Goal: Task Accomplishment & Management: Complete application form

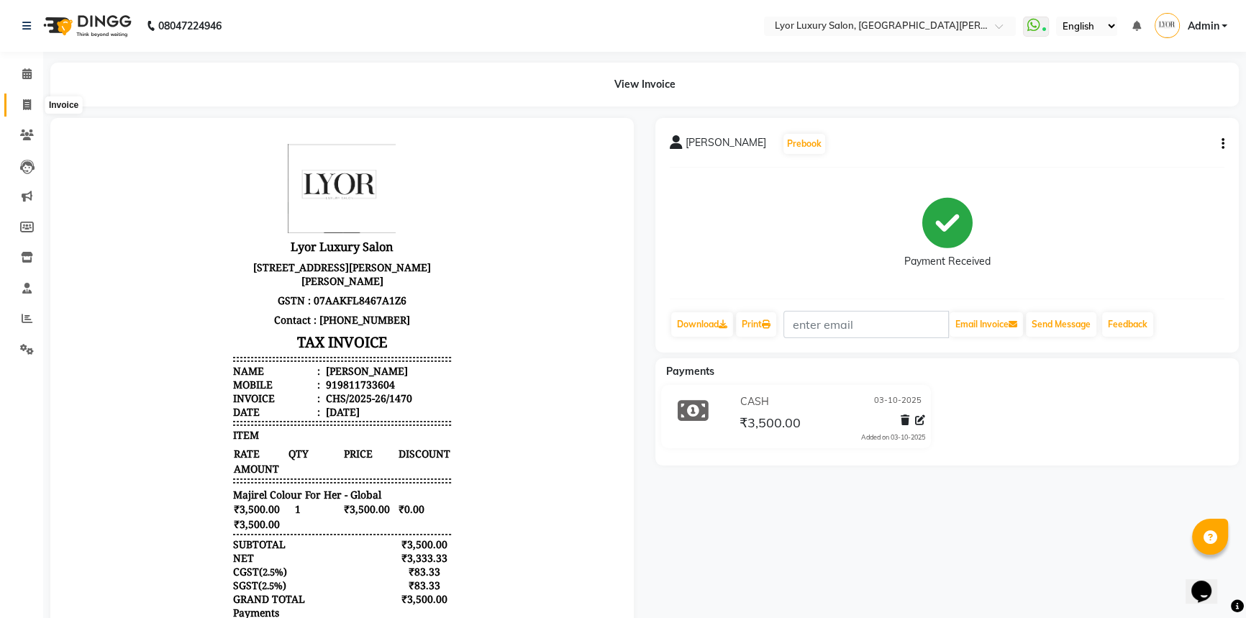
click at [27, 97] on span at bounding box center [26, 105] width 25 height 17
select select "service"
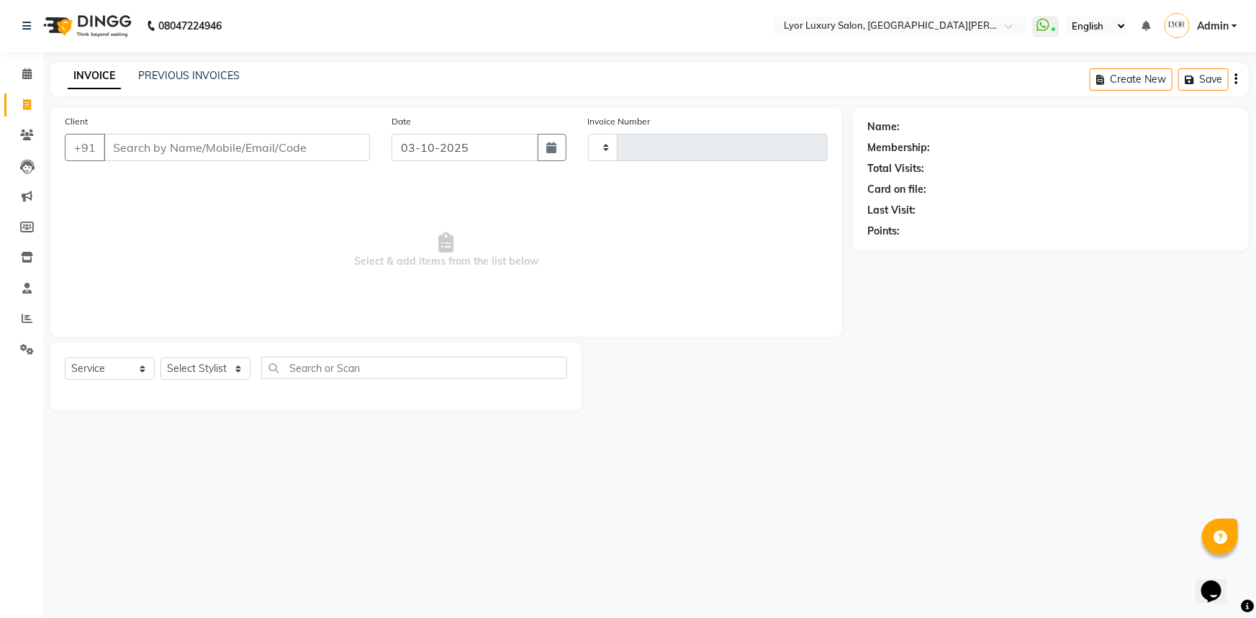
type input "1471"
select select "6597"
select select "P"
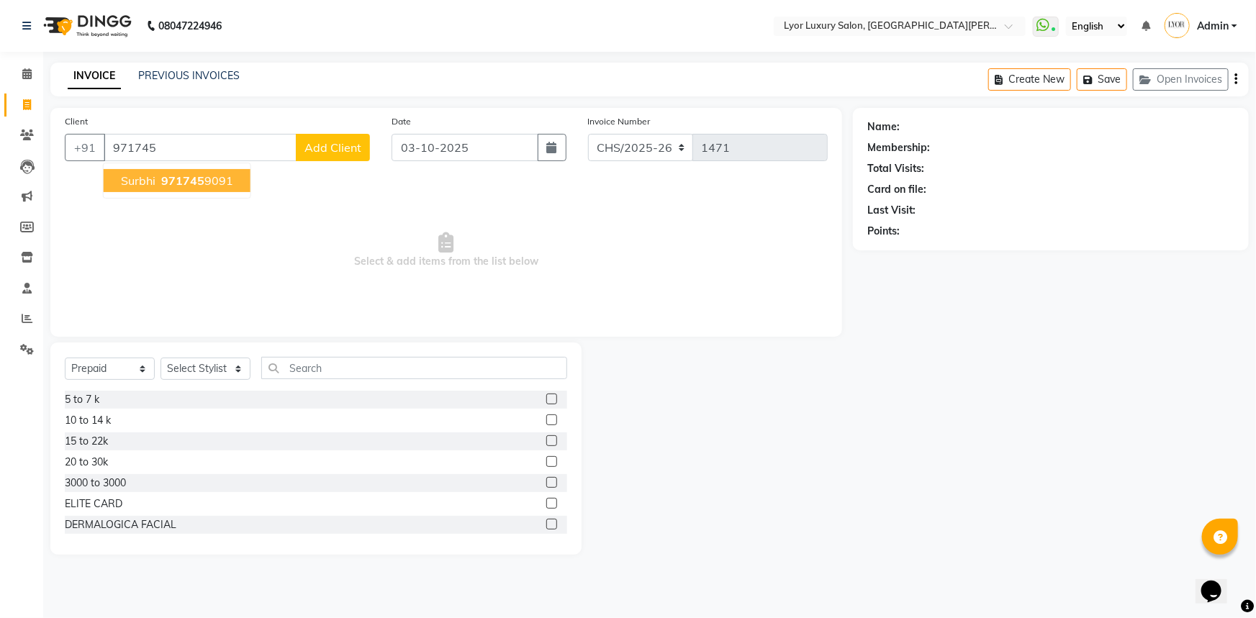
click at [222, 176] on ngb-highlight "971745 9091" at bounding box center [195, 180] width 75 height 14
type input "9717459091"
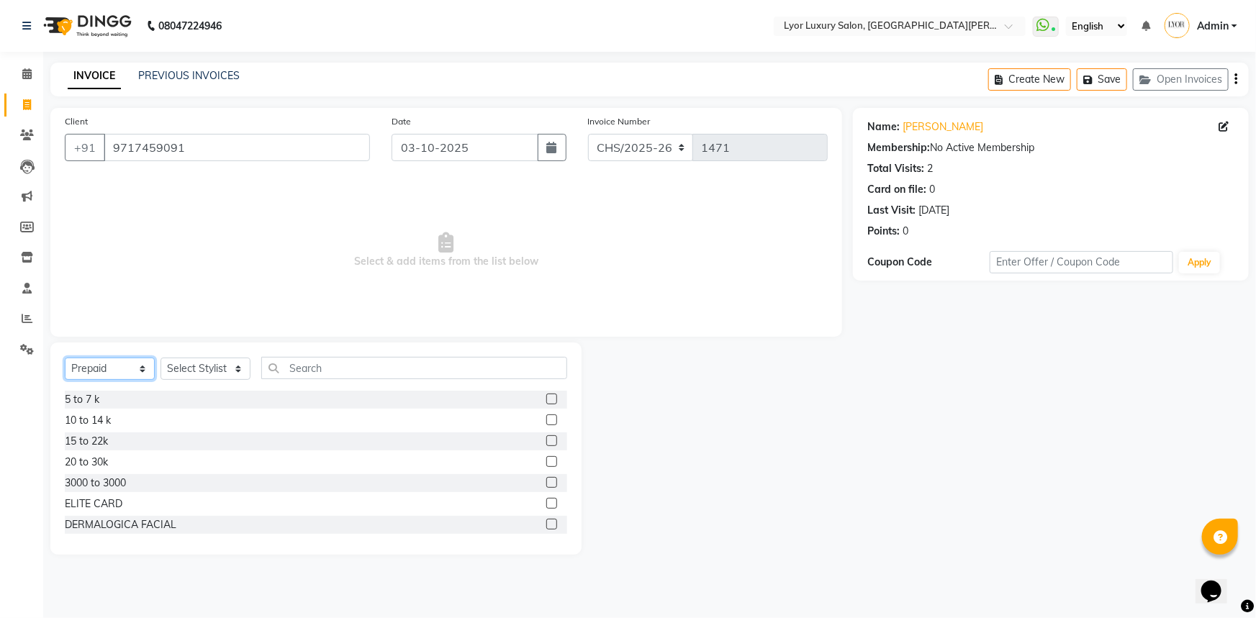
click at [135, 373] on select "Select Service Product Membership Package Voucher Prepaid Gift Card" at bounding box center [110, 369] width 90 height 22
select select "service"
click at [65, 358] on select "Select Service Product Membership Package Voucher Prepaid Gift Card" at bounding box center [110, 369] width 90 height 22
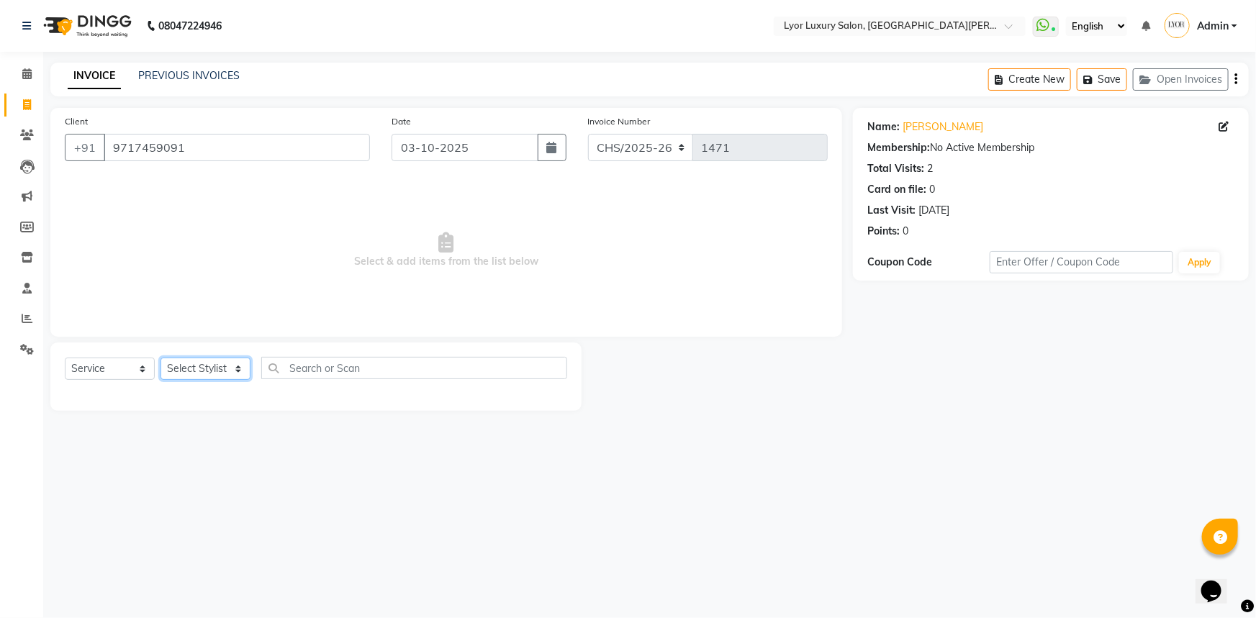
click at [203, 368] on select "Select Stylist [PERSON_NAME] Manager MD [PERSON_NAME] Sachin santosh [PERSON_NA…" at bounding box center [205, 369] width 90 height 22
select select "30464"
click at [160, 358] on select "Select Stylist [PERSON_NAME] Manager MD [PERSON_NAME] Sachin santosh [PERSON_NA…" at bounding box center [205, 369] width 90 height 22
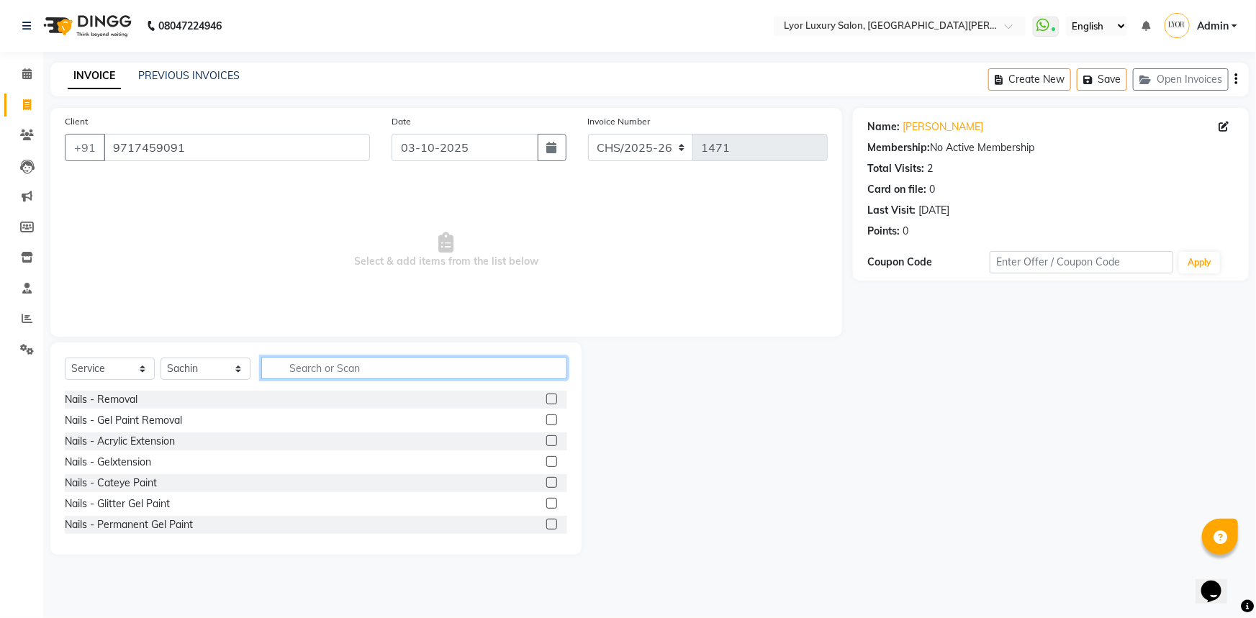
click at [381, 367] on input "text" at bounding box center [414, 368] width 306 height 22
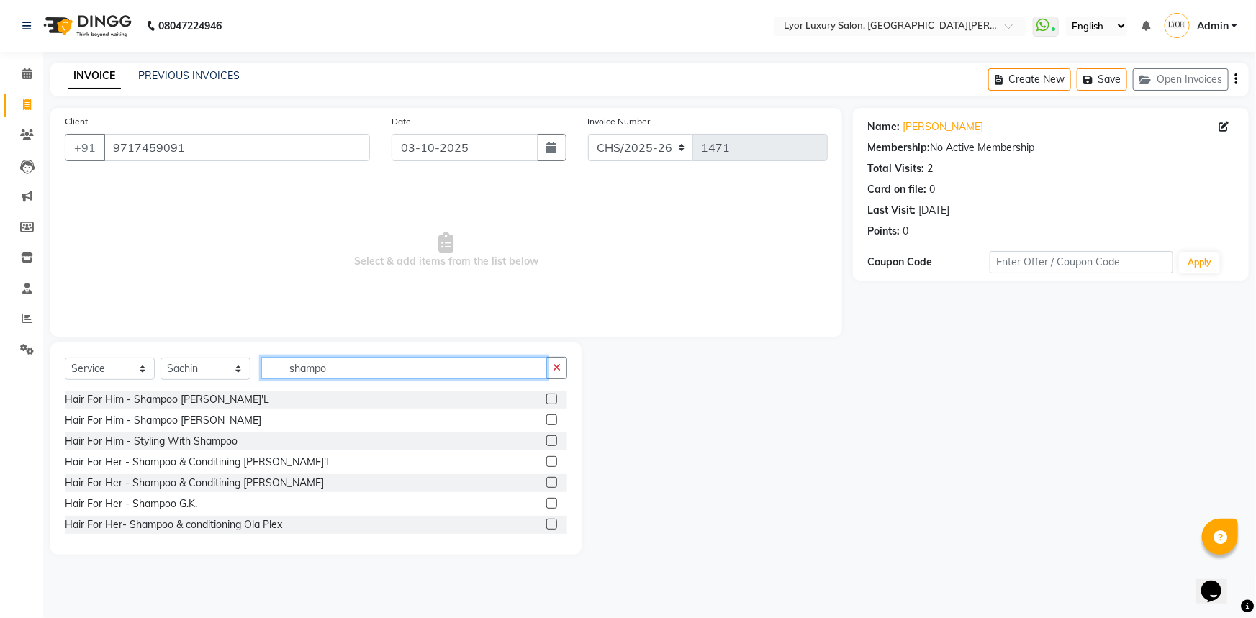
type input "shampo"
click at [546, 465] on label at bounding box center [551, 461] width 11 height 11
click at [546, 465] on input "checkbox" at bounding box center [550, 462] width 9 height 9
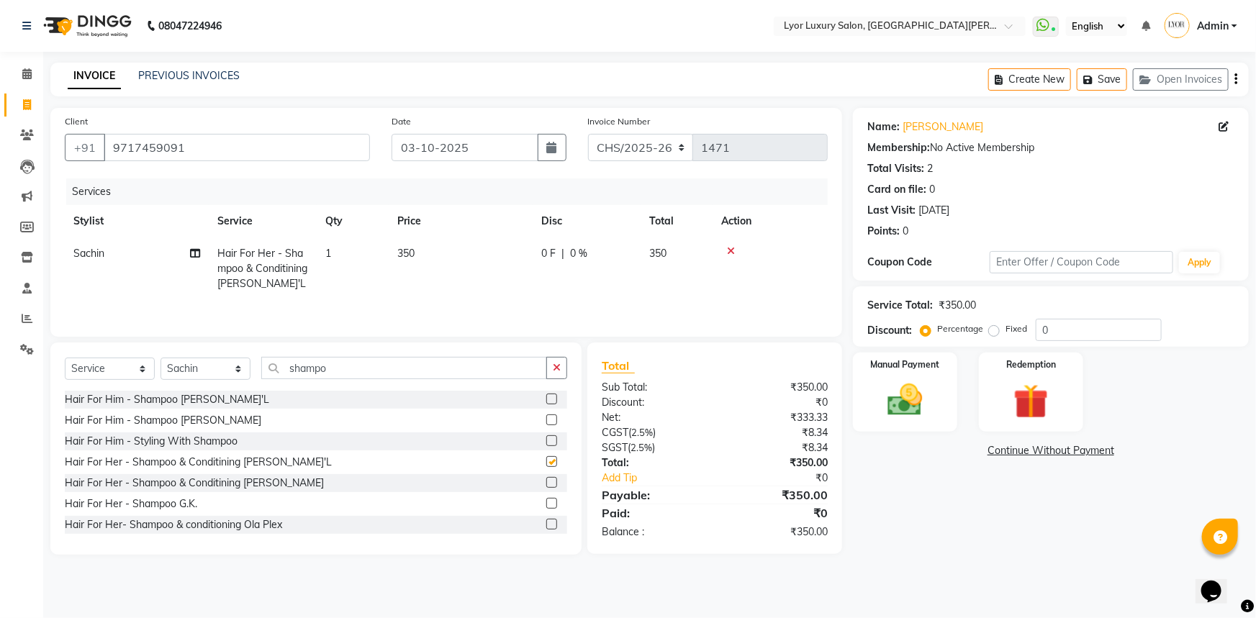
checkbox input "false"
click at [218, 369] on select "Select Stylist [PERSON_NAME] Manager MD [PERSON_NAME] Sachin santosh [PERSON_NA…" at bounding box center [205, 369] width 90 height 22
select select "62882"
click at [160, 358] on select "Select Stylist [PERSON_NAME] Manager MD [PERSON_NAME] Sachin santosh [PERSON_NA…" at bounding box center [205, 369] width 90 height 22
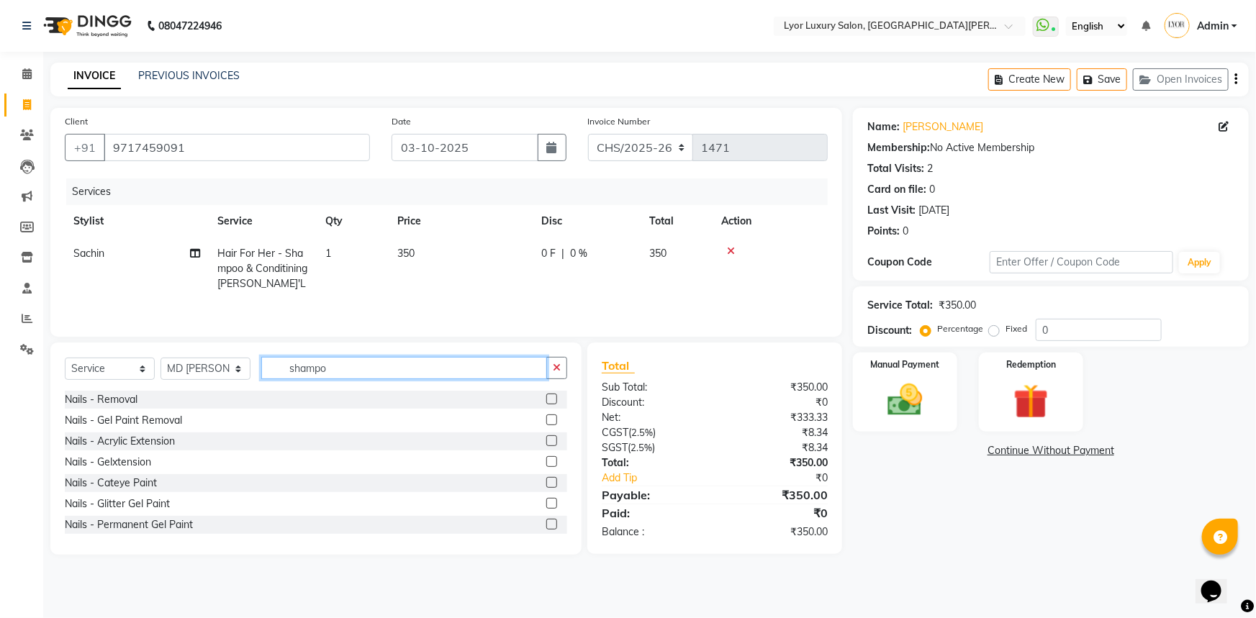
click at [356, 374] on input "shampo" at bounding box center [404, 368] width 286 height 22
type input "s"
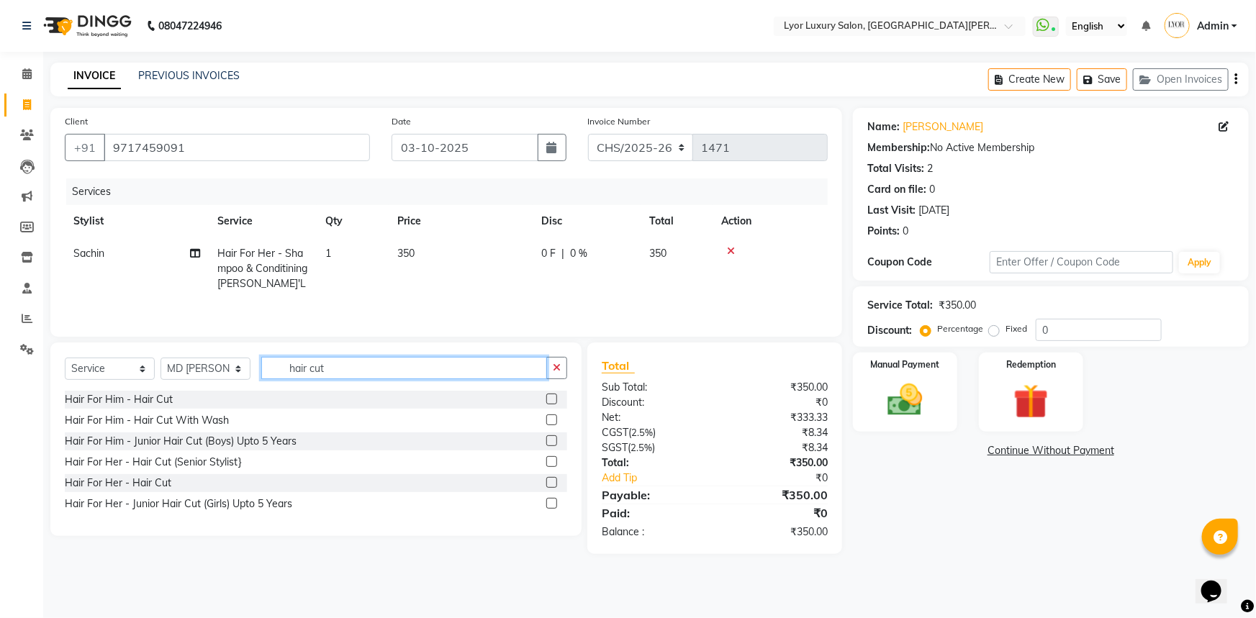
type input "hair cut"
click at [551, 396] on label at bounding box center [551, 399] width 11 height 11
click at [551, 396] on input "checkbox" at bounding box center [550, 399] width 9 height 9
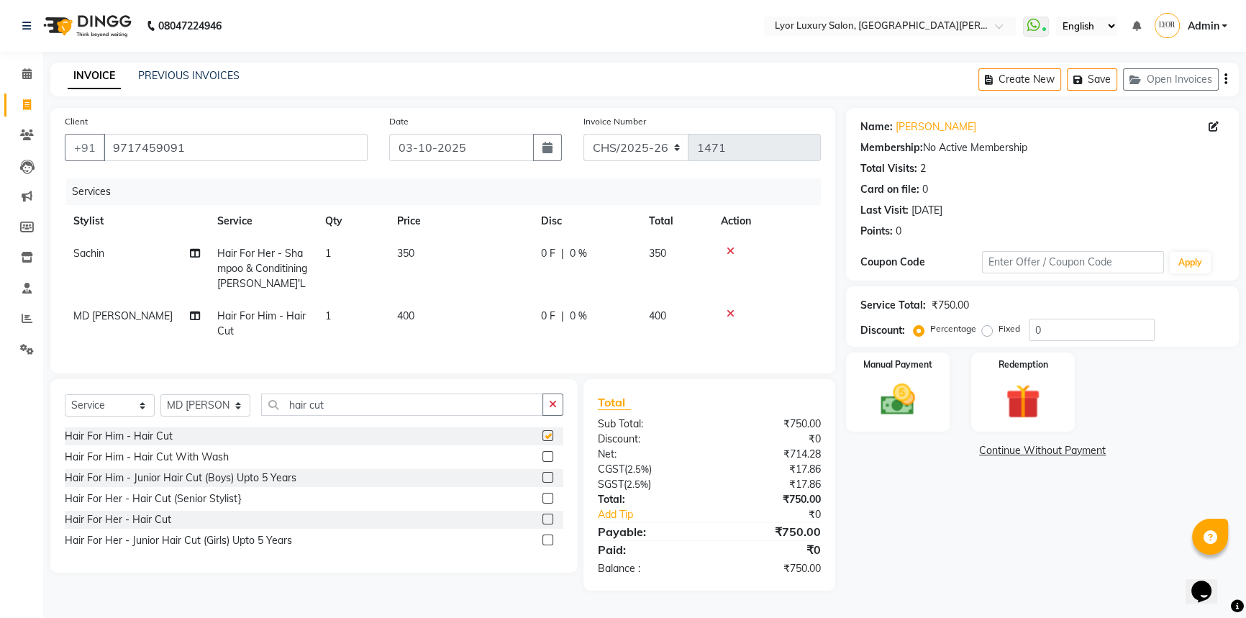
checkbox input "false"
click at [917, 384] on img at bounding box center [898, 399] width 58 height 41
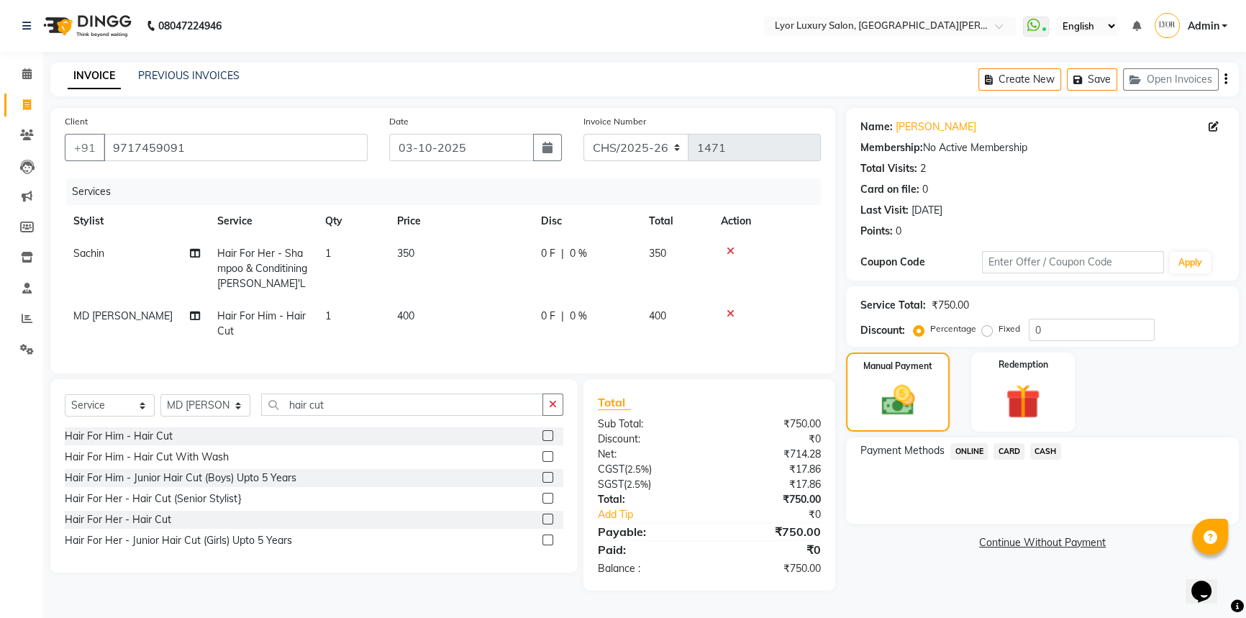
click at [961, 453] on span "ONLINE" at bounding box center [969, 451] width 37 height 17
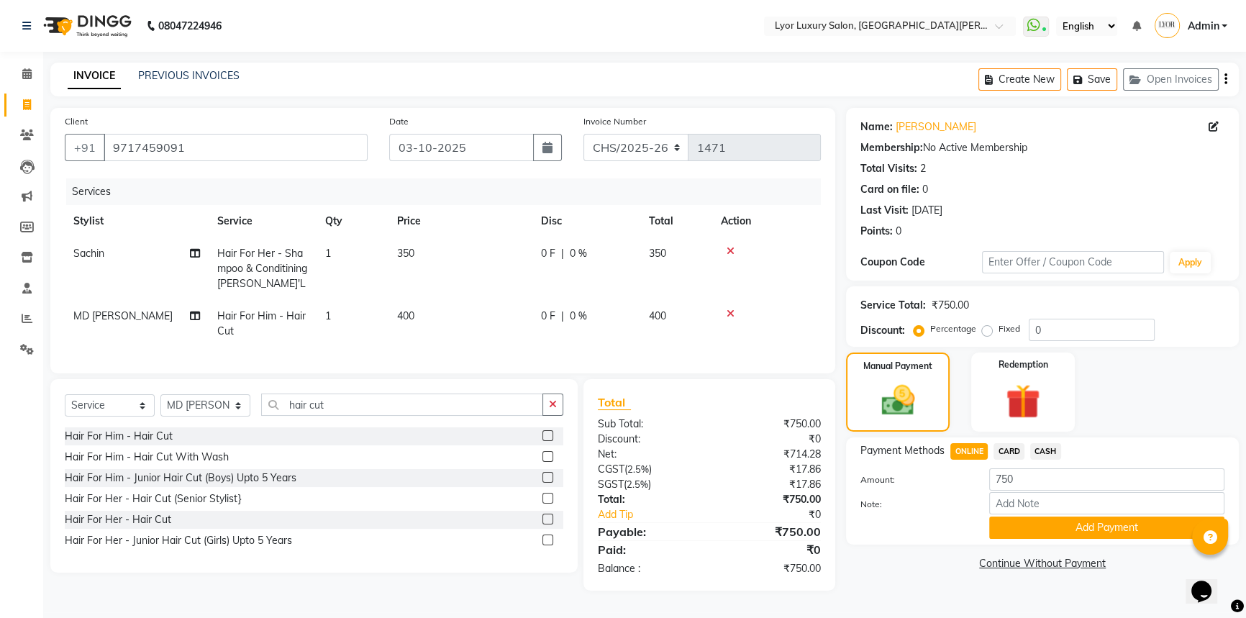
click at [1049, 540] on div "Payment Methods ONLINE CARD CASH Amount: 750 Note: Add Payment" at bounding box center [1042, 491] width 393 height 107
click at [1046, 533] on button "Add Payment" at bounding box center [1107, 528] width 235 height 22
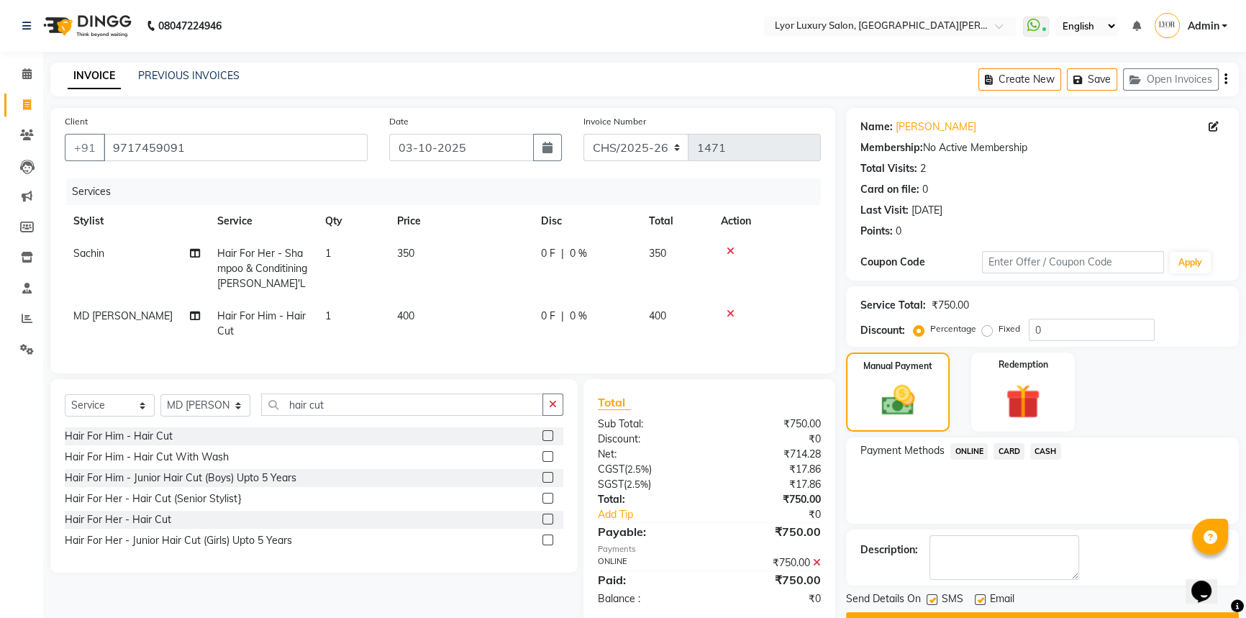
click at [1052, 617] on button "Checkout" at bounding box center [1042, 623] width 393 height 22
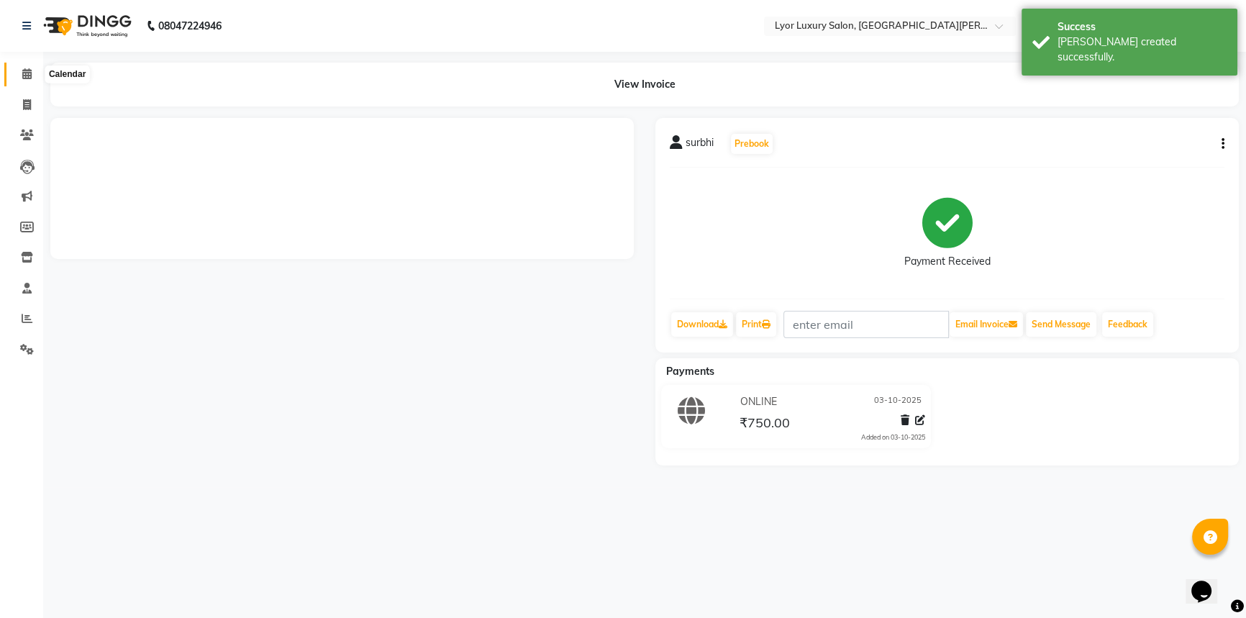
click at [23, 71] on icon at bounding box center [26, 73] width 9 height 11
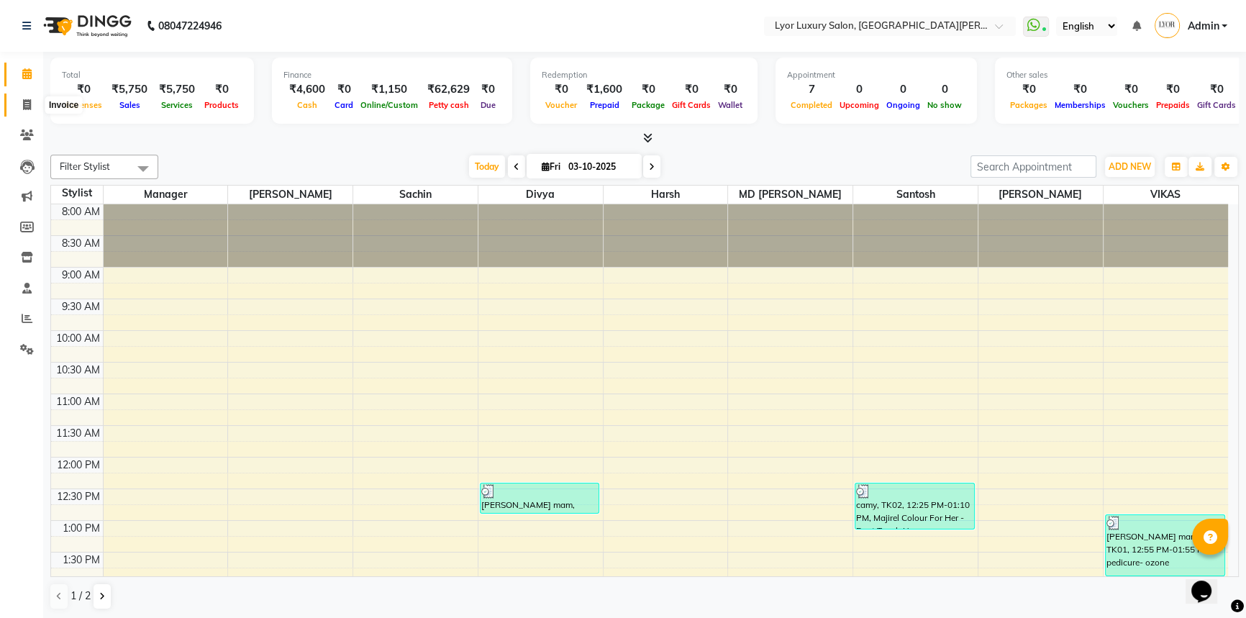
click at [26, 108] on icon at bounding box center [27, 104] width 8 height 11
select select "service"
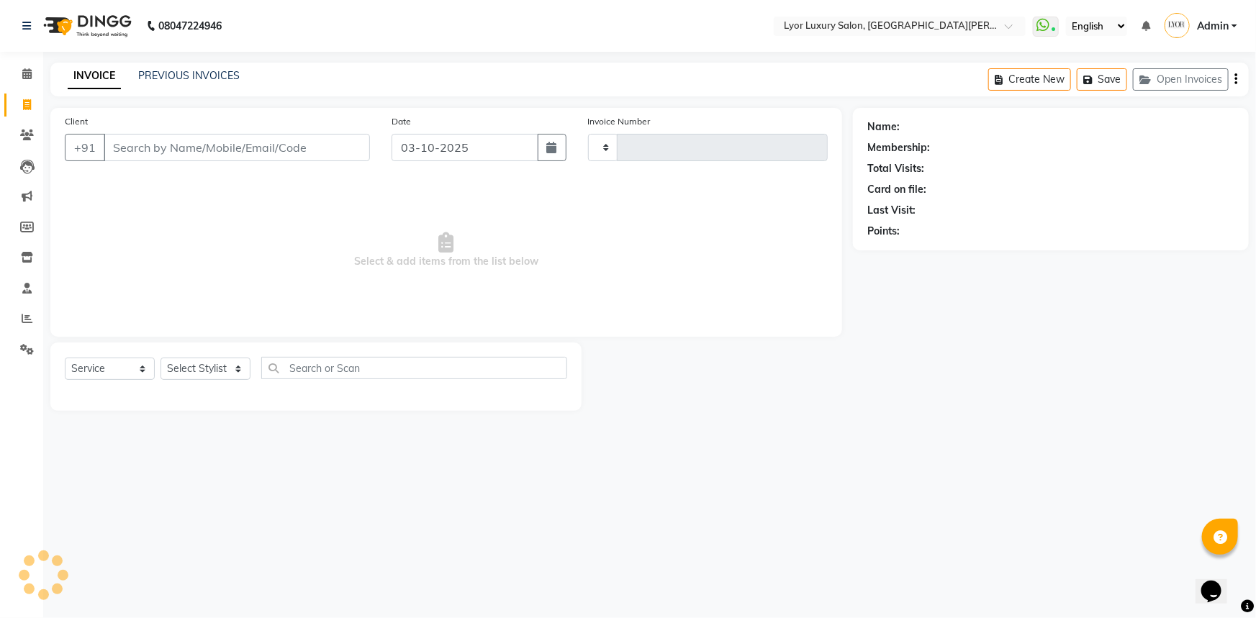
type input "1472"
select select "6597"
type input "k"
select select "P"
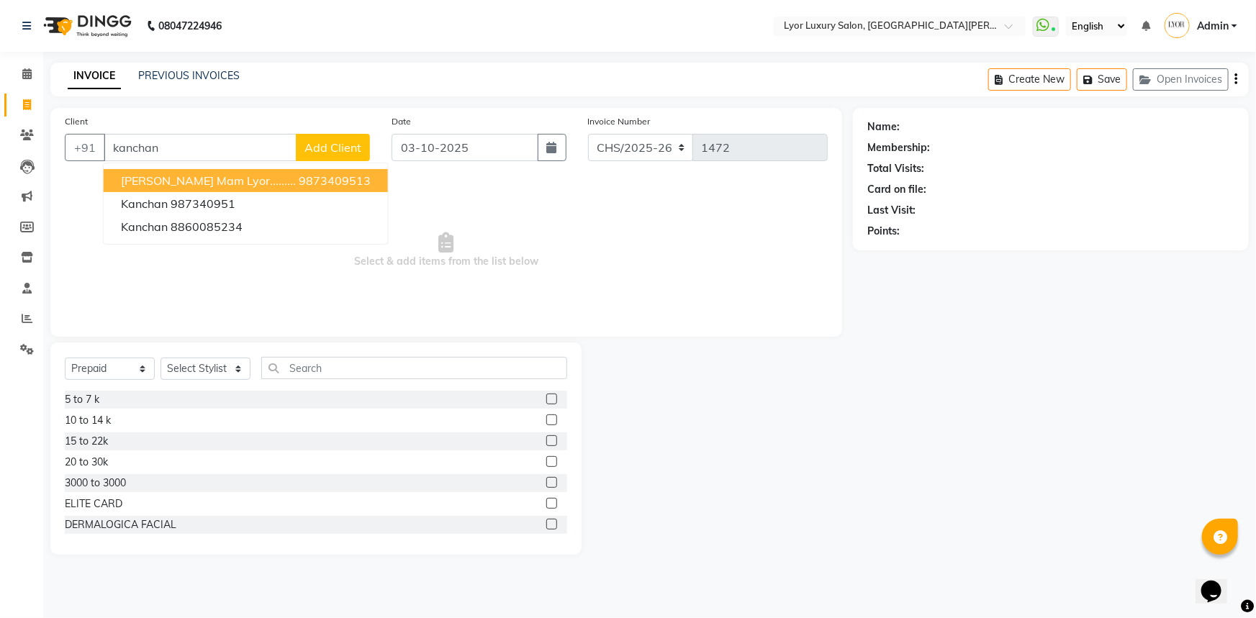
click at [299, 174] on ngb-highlight "9873409513" at bounding box center [335, 180] width 72 height 14
type input "9873409513"
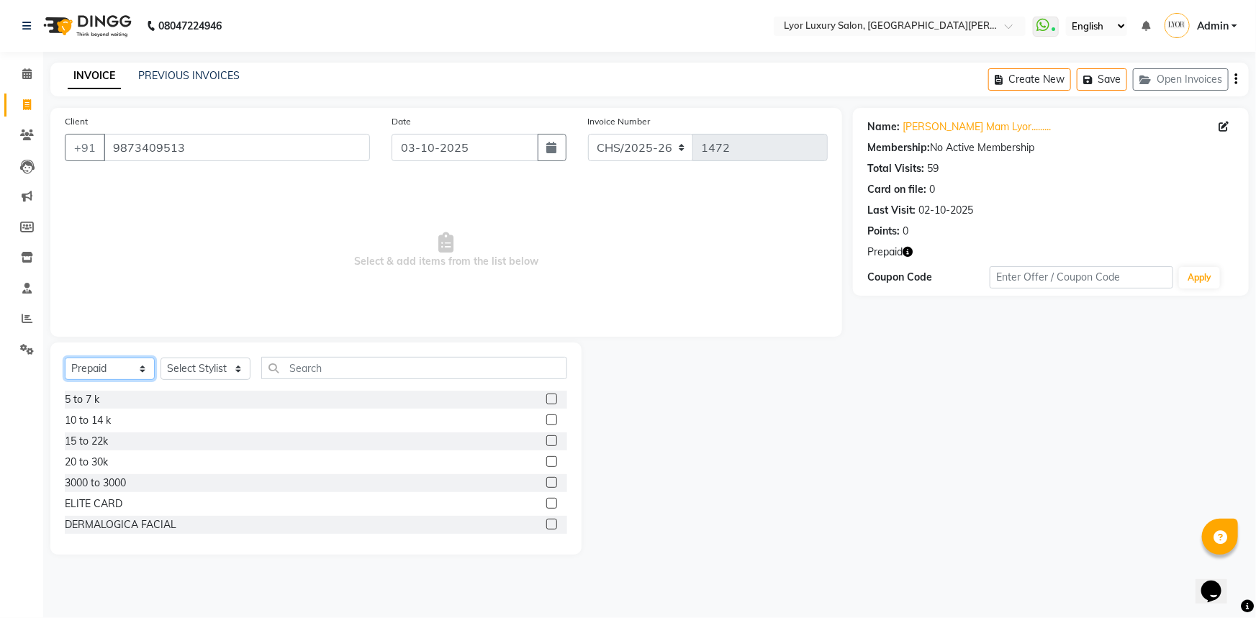
click at [139, 364] on select "Select Service Product Membership Package Voucher Prepaid Gift Card" at bounding box center [110, 369] width 90 height 22
select select "service"
click at [65, 358] on select "Select Service Product Membership Package Voucher Prepaid Gift Card" at bounding box center [110, 369] width 90 height 22
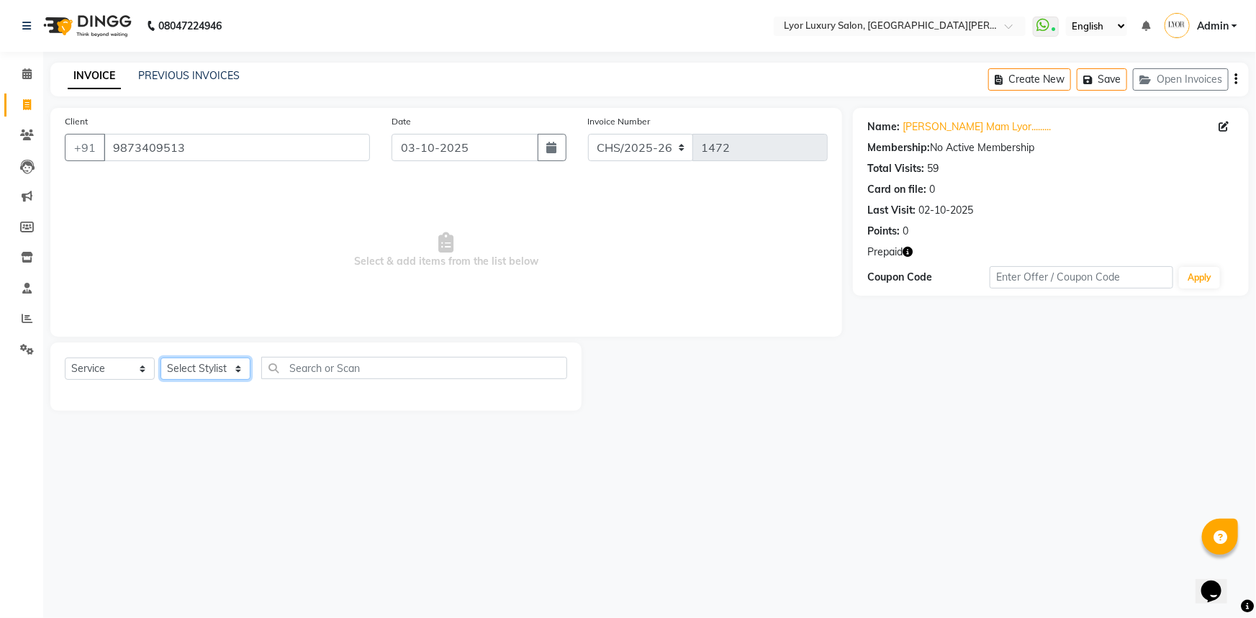
click at [208, 360] on select "Select Stylist [PERSON_NAME] Manager MD [PERSON_NAME] Sachin santosh [PERSON_NA…" at bounding box center [205, 369] width 90 height 22
select select "33184"
click at [160, 358] on select "Select Stylist [PERSON_NAME] Manager MD [PERSON_NAME] Sachin santosh [PERSON_NA…" at bounding box center [205, 369] width 90 height 22
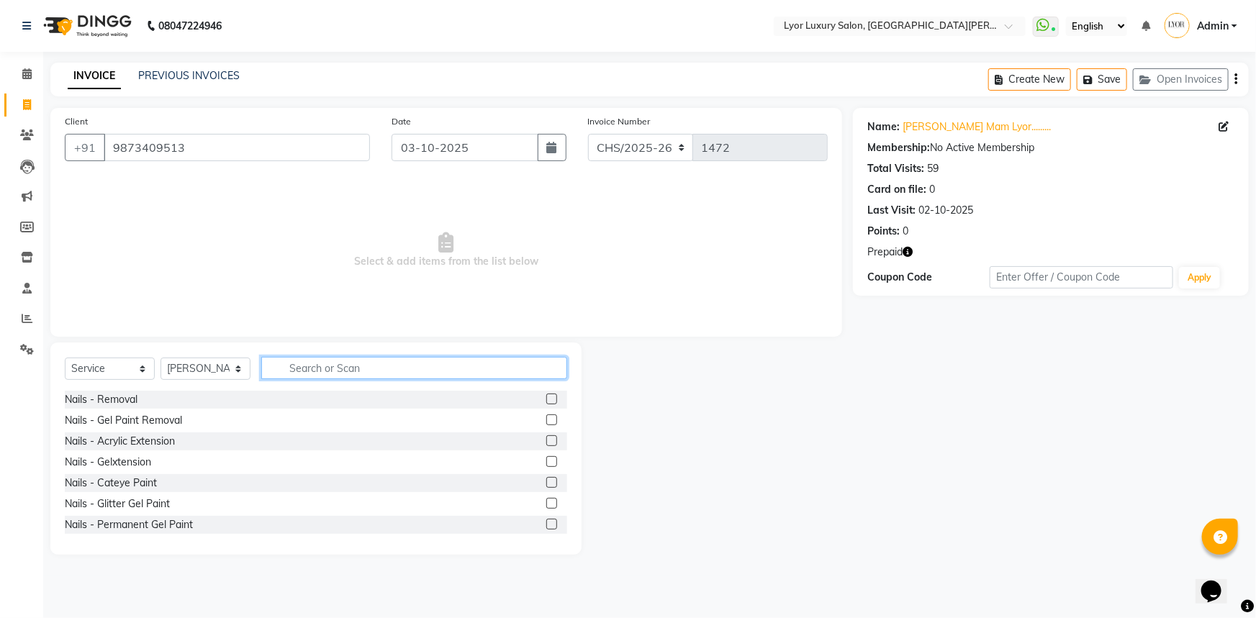
click at [342, 368] on input "text" at bounding box center [414, 368] width 306 height 22
type input "majirel"
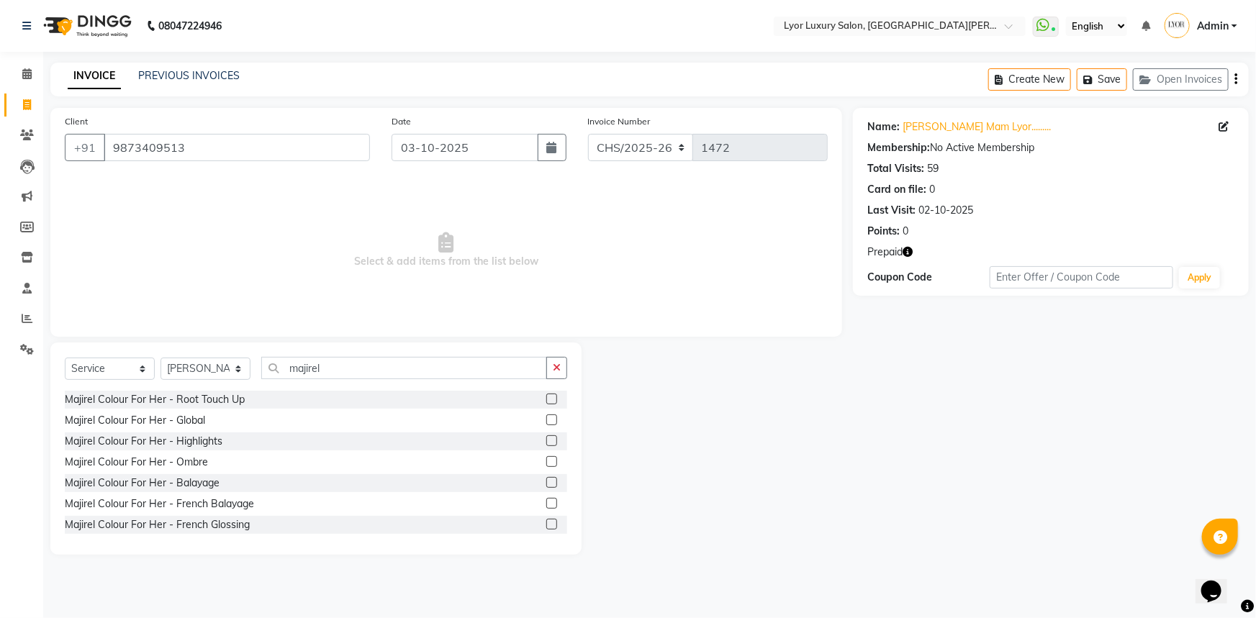
click at [546, 397] on label at bounding box center [551, 399] width 11 height 11
click at [546, 397] on input "checkbox" at bounding box center [550, 399] width 9 height 9
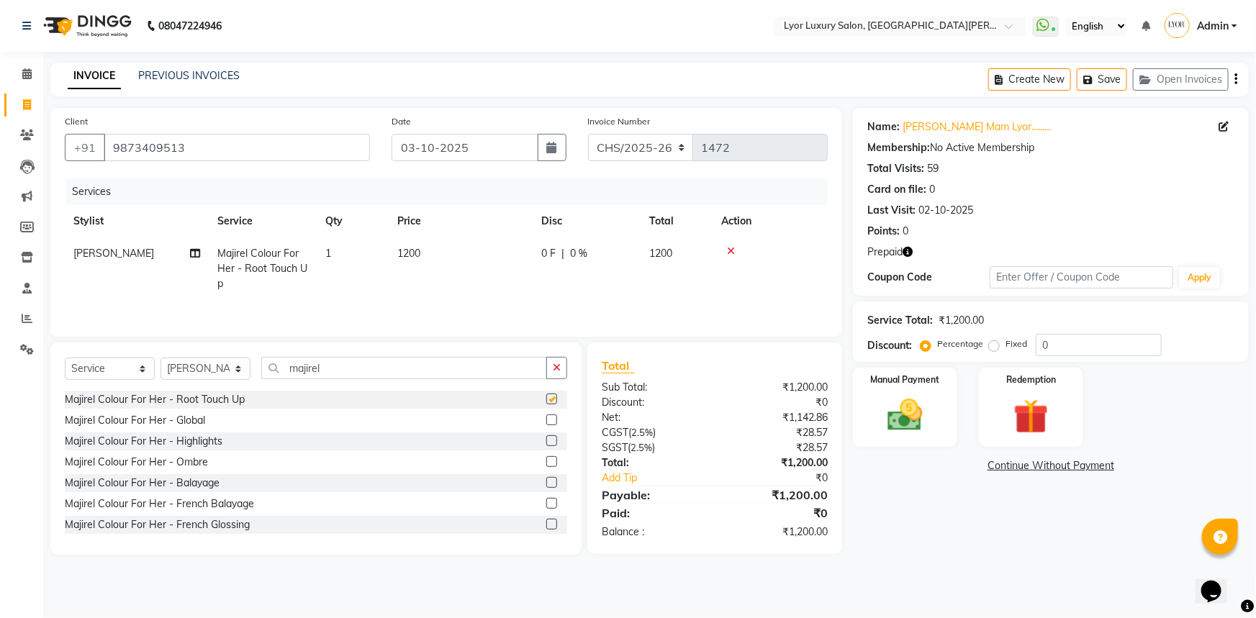
checkbox input "false"
click at [225, 366] on select "Select Stylist [PERSON_NAME] Manager MD [PERSON_NAME] Sachin santosh [PERSON_NA…" at bounding box center [205, 369] width 90 height 22
select select "82631"
click at [160, 358] on select "Select Stylist [PERSON_NAME] Manager MD [PERSON_NAME] Sachin santosh [PERSON_NA…" at bounding box center [205, 369] width 90 height 22
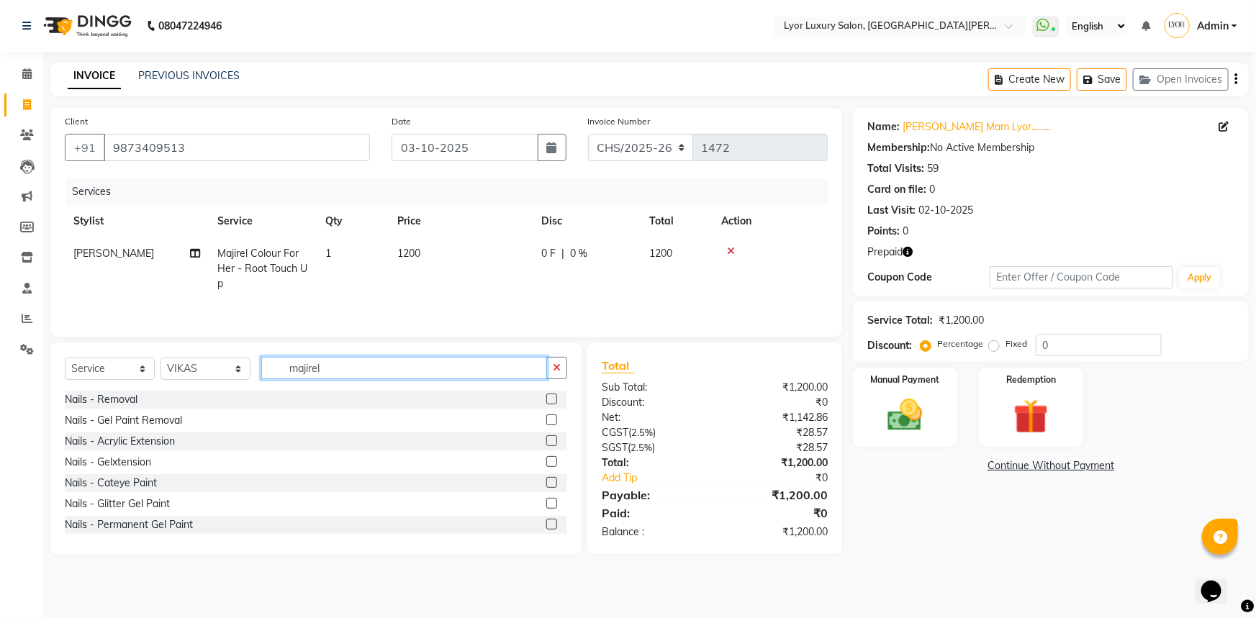
click at [351, 374] on input "majirel" at bounding box center [404, 368] width 286 height 22
type input "m"
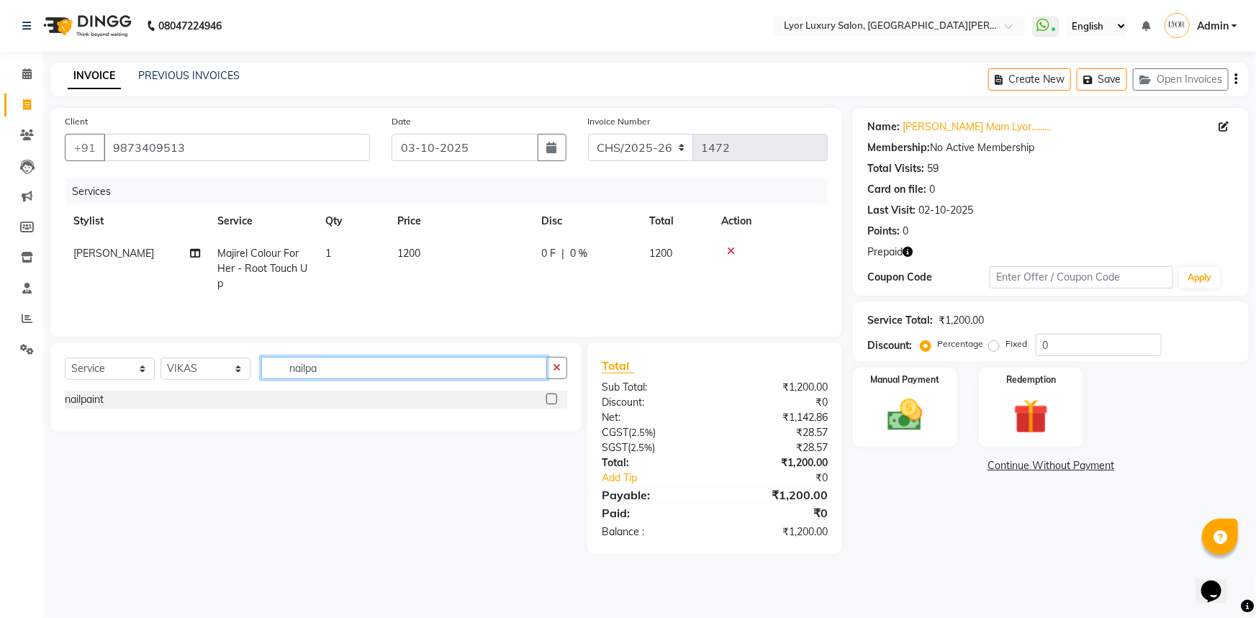
type input "nailpa"
click at [552, 398] on label at bounding box center [551, 399] width 11 height 11
click at [552, 398] on input "checkbox" at bounding box center [550, 399] width 9 height 9
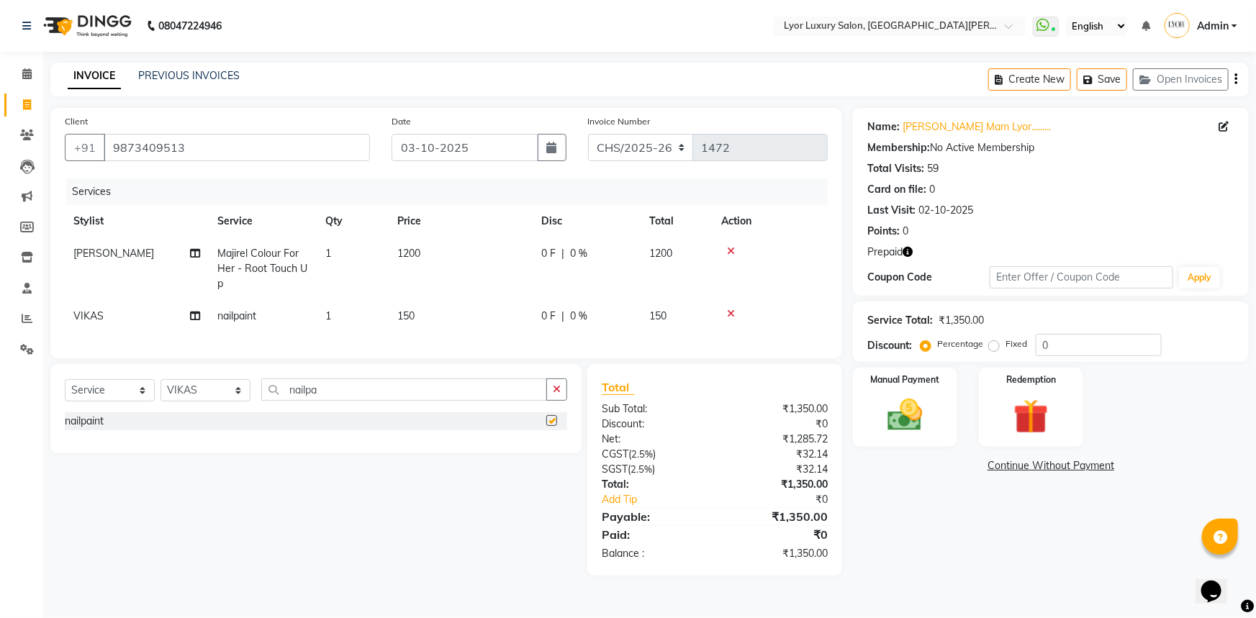
checkbox input "false"
click at [410, 314] on span "150" at bounding box center [405, 315] width 17 height 13
select select "82631"
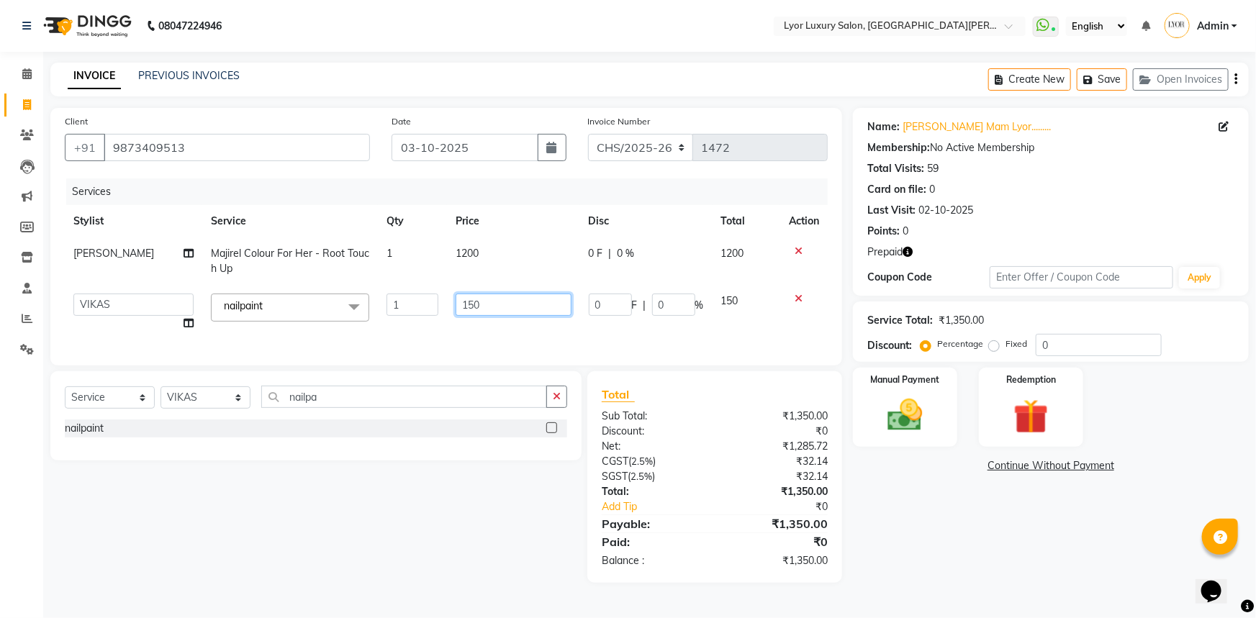
click at [491, 299] on input "150" at bounding box center [513, 305] width 115 height 22
type input "100"
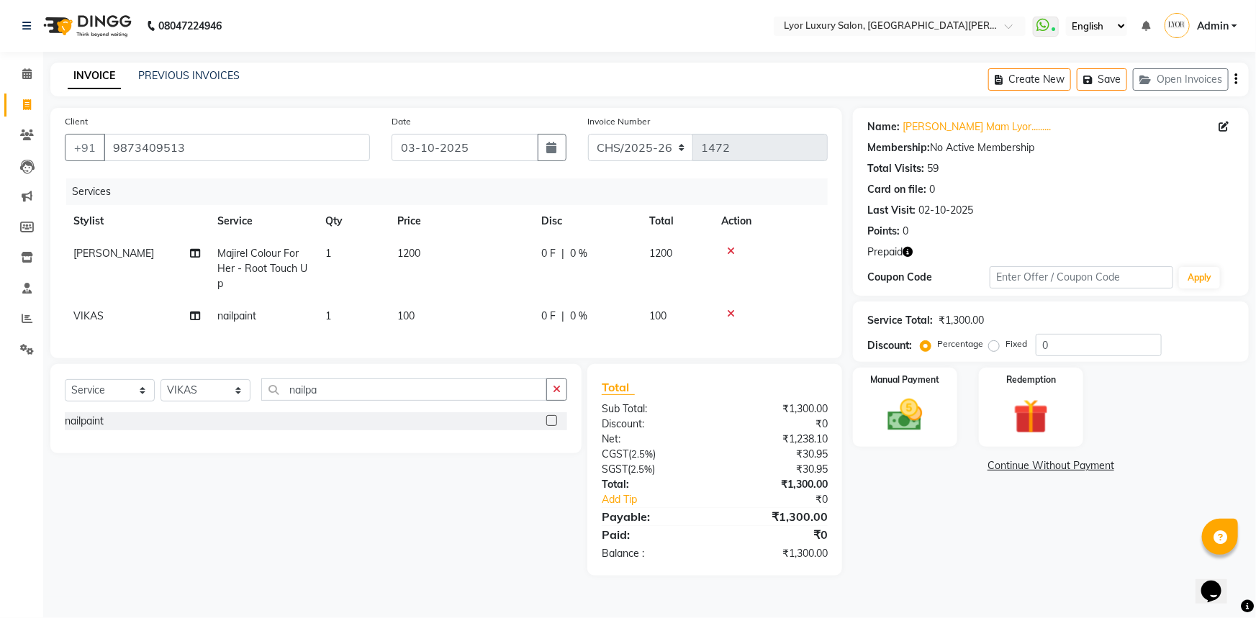
click at [994, 568] on div "Name: [PERSON_NAME]......... Membership: No Active Membership Total Visits: 59 …" at bounding box center [1056, 342] width 407 height 468
click at [1015, 396] on img at bounding box center [1031, 416] width 59 height 45
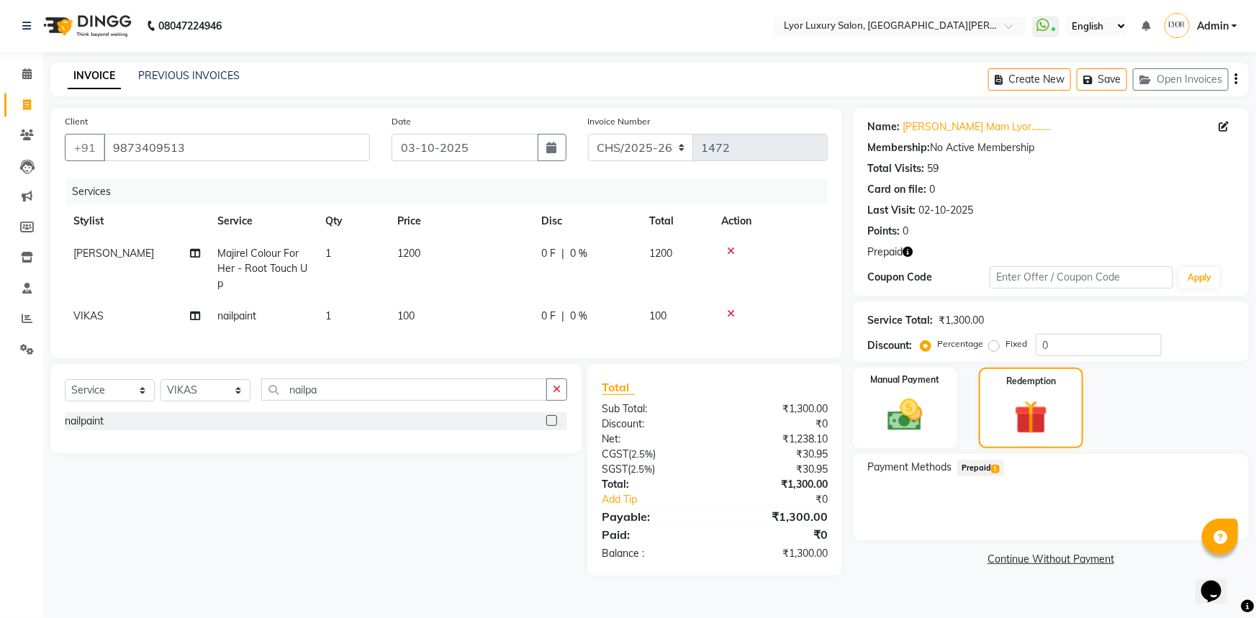
click at [989, 465] on span "Prepaid 1" at bounding box center [980, 468] width 47 height 17
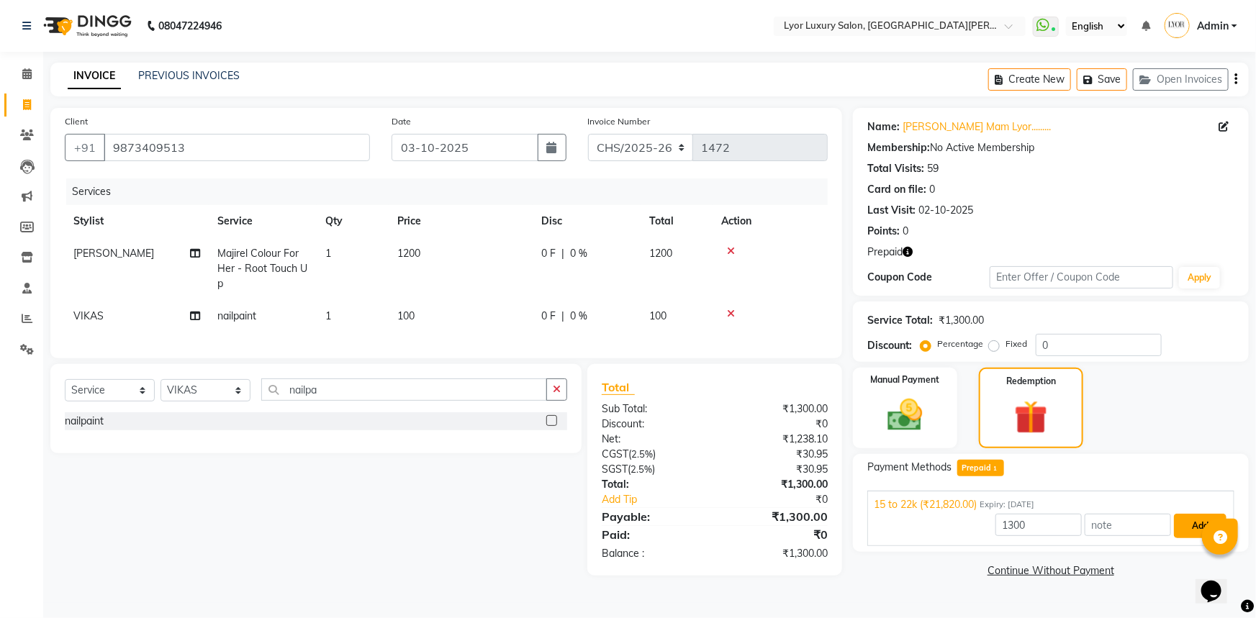
click at [1184, 528] on button "Add" at bounding box center [1200, 526] width 53 height 24
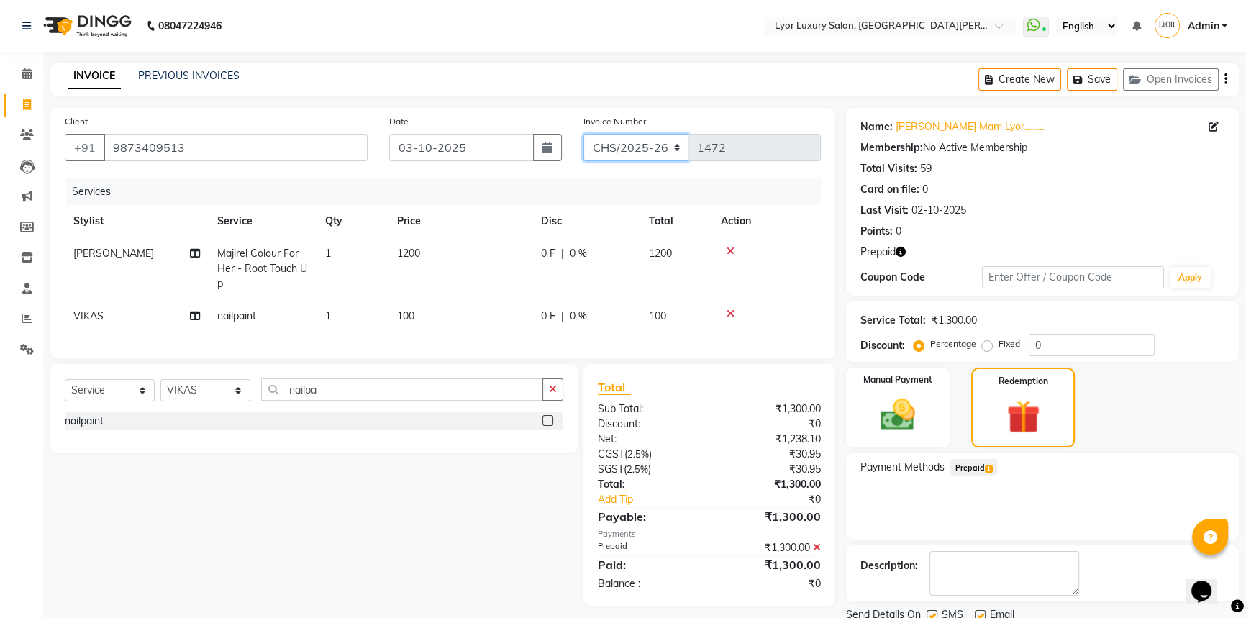
click at [653, 150] on select "CHS/2025-26 V/2025 V/2025-26" at bounding box center [637, 147] width 106 height 27
select select "4886"
click at [584, 134] on select "CHS/2025-26 V/2025 V/2025-26" at bounding box center [637, 147] width 106 height 27
type input "0561"
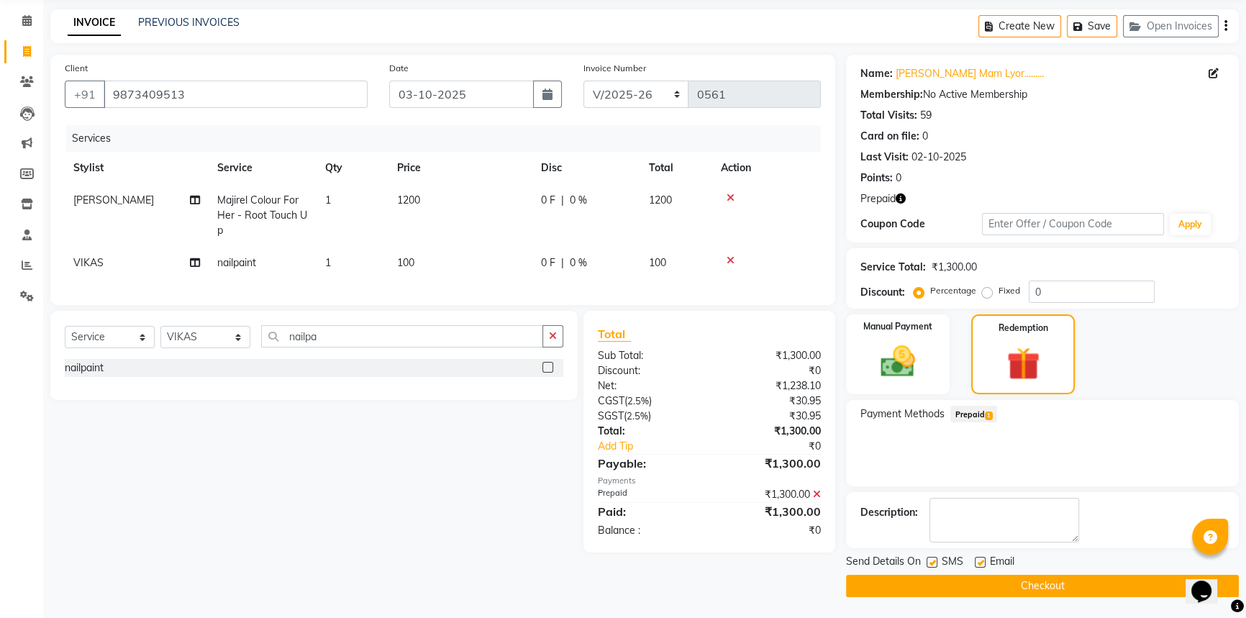
click at [1147, 585] on button "Checkout" at bounding box center [1042, 586] width 393 height 22
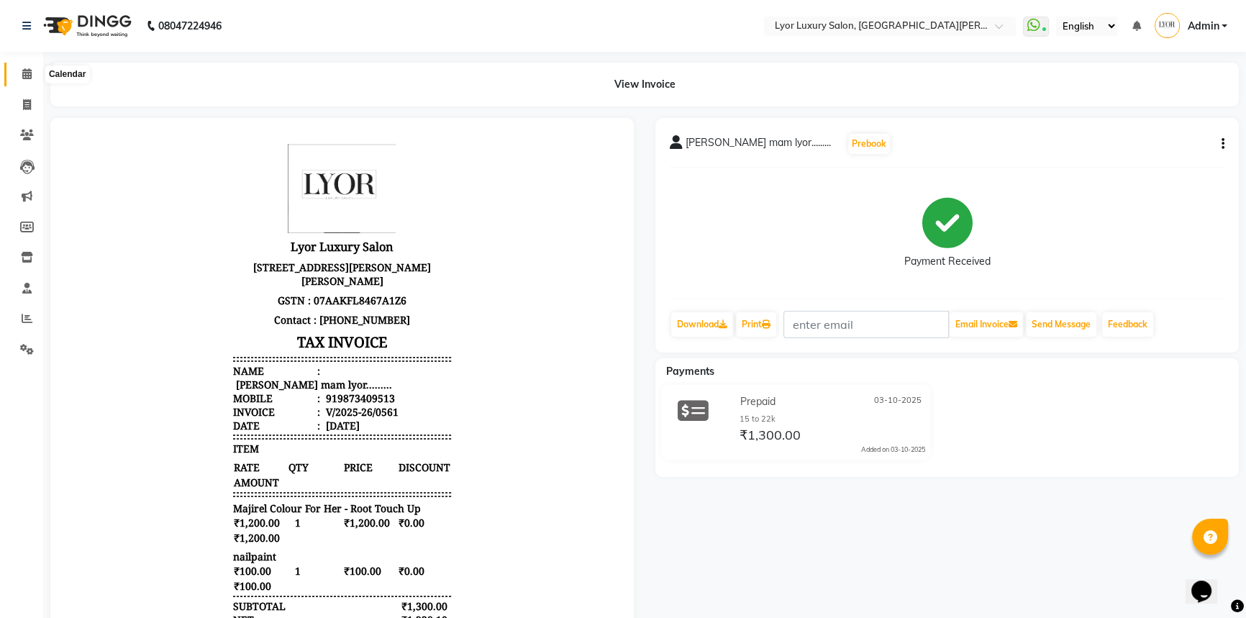
click at [27, 72] on icon at bounding box center [26, 73] width 9 height 11
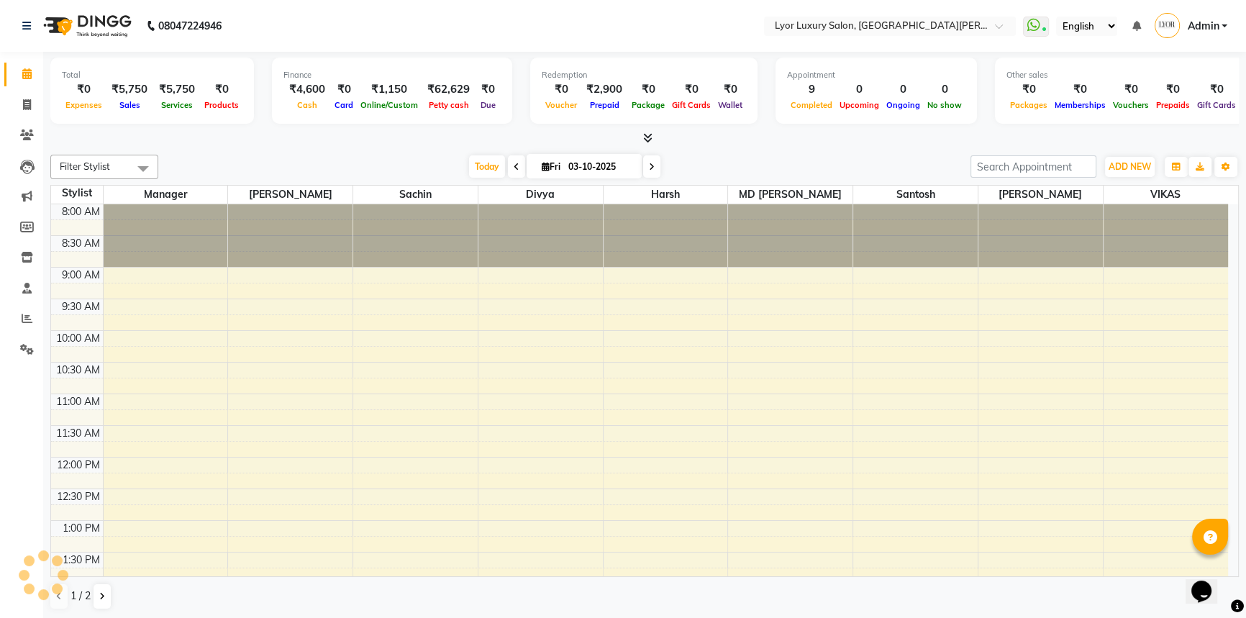
scroll to position [420, 0]
